Goal: Transaction & Acquisition: Purchase product/service

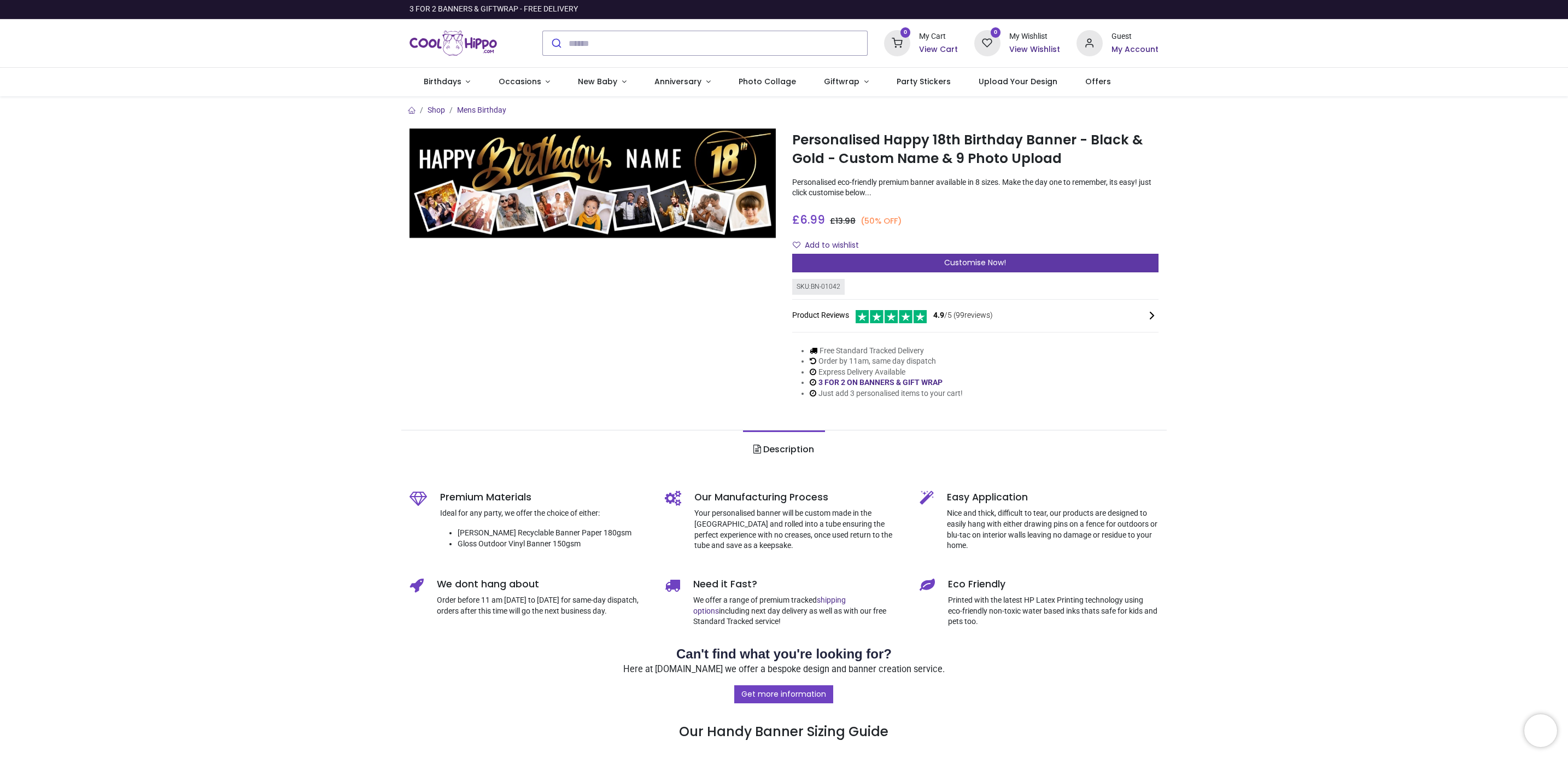
click at [954, 263] on span "Customise Now!" at bounding box center [975, 262] width 62 height 11
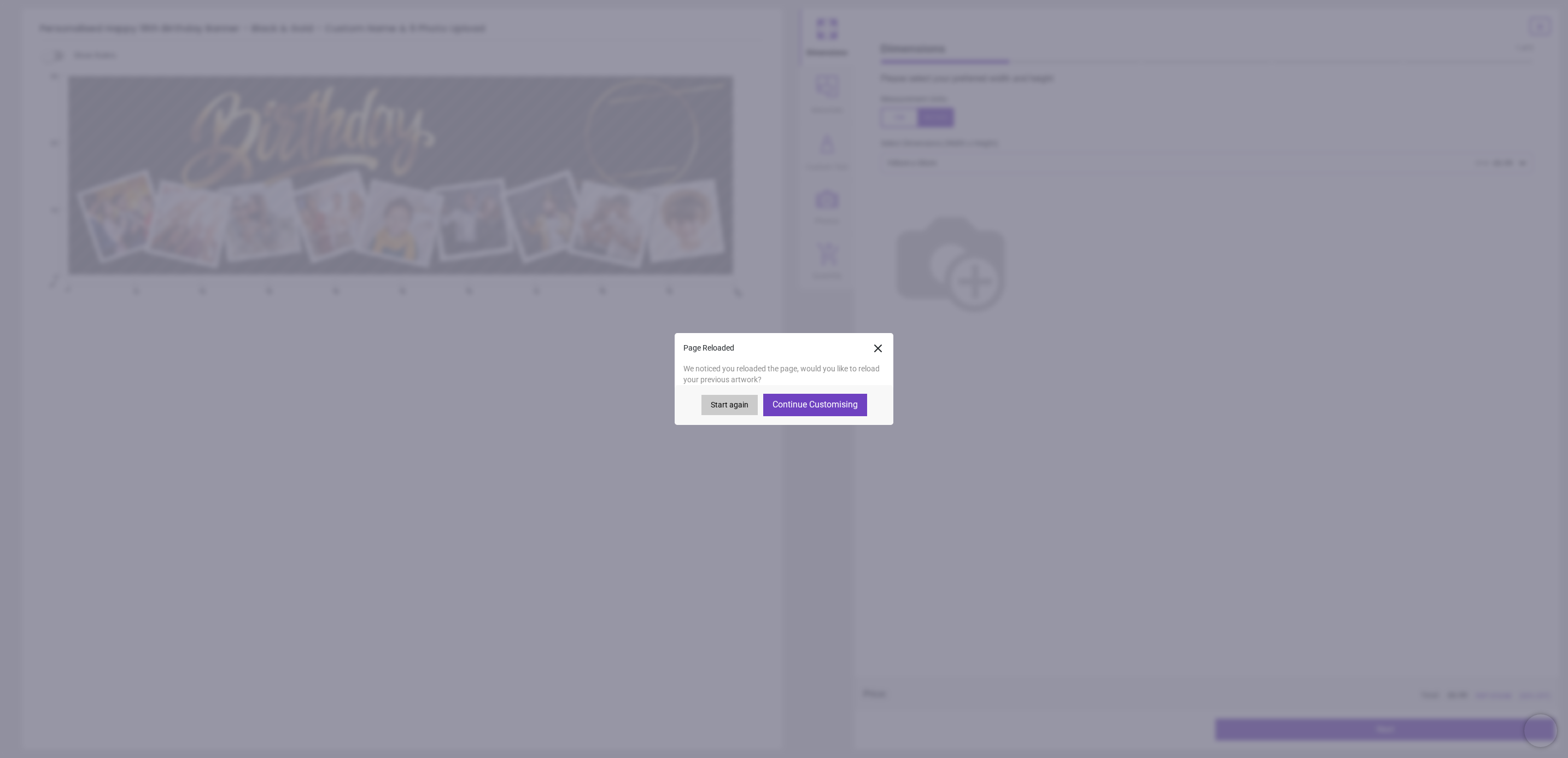
click at [820, 402] on button "Continue Customising" at bounding box center [815, 405] width 104 height 22
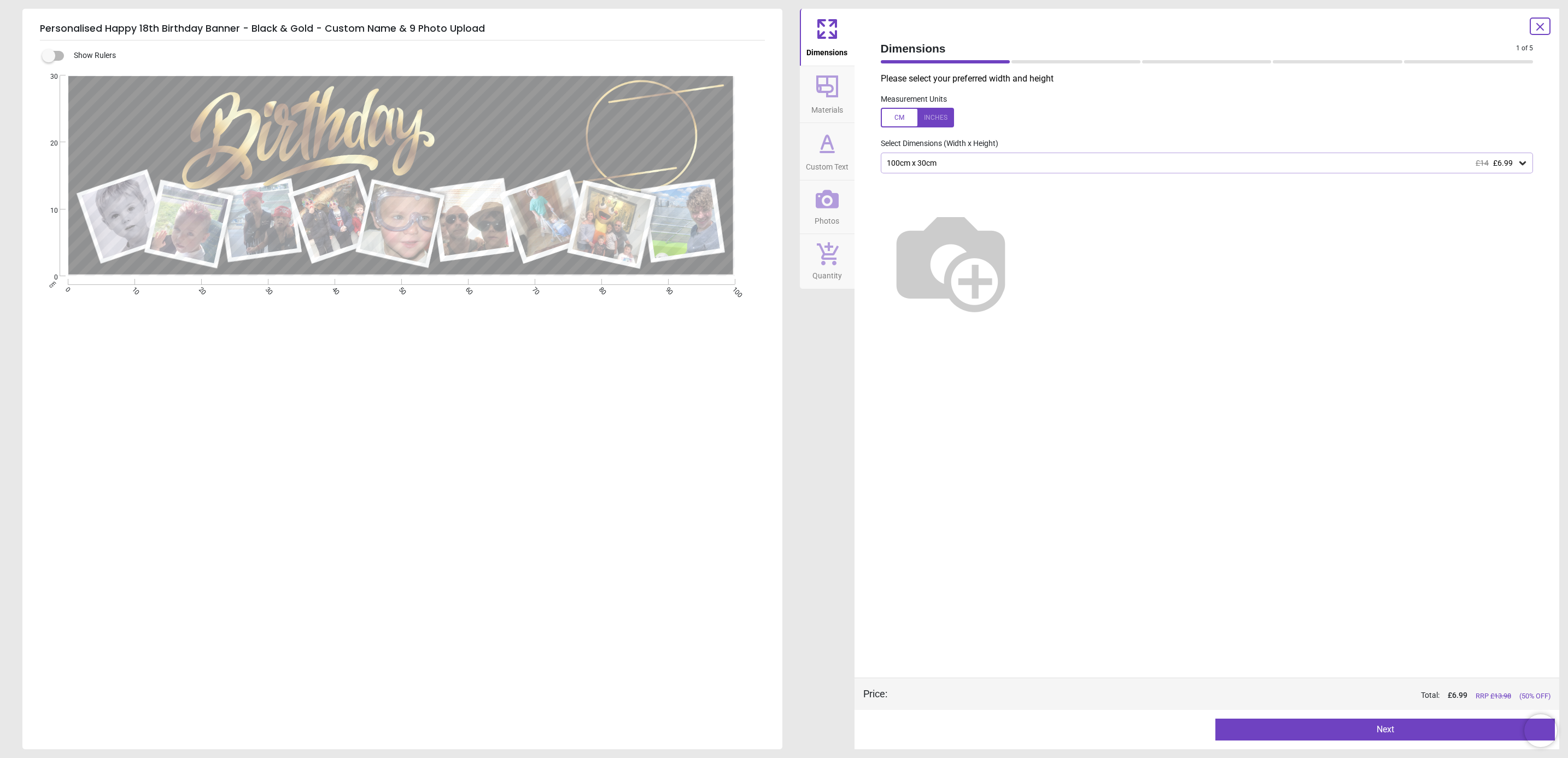
type textarea "*****"
type textarea "**"
